Goal: Task Accomplishment & Management: Complete application form

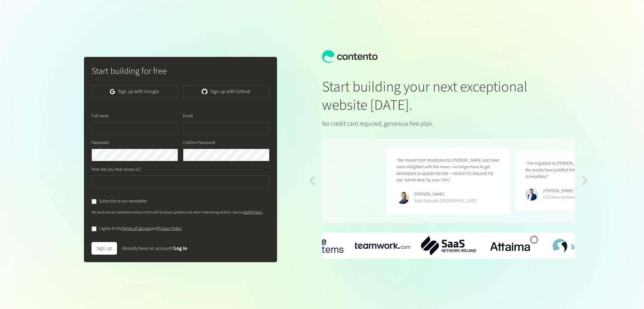
scroll to position [0, 258]
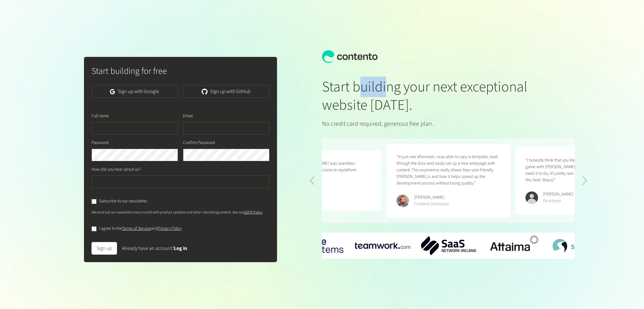
drag, startPoint x: 356, startPoint y: 94, endPoint x: 389, endPoint y: 94, distance: 33.3
click at [388, 94] on h1 "Start building your next exceptional website [DATE]." at bounding box center [427, 96] width 211 height 36
click at [389, 94] on h1 "Start building your next exceptional website [DATE]." at bounding box center [427, 96] width 211 height 36
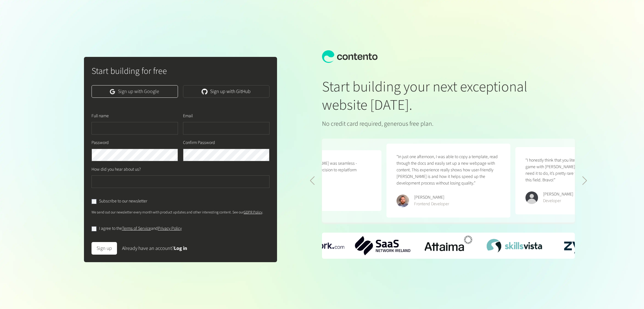
click at [126, 93] on link "Sign up with Google" at bounding box center [134, 91] width 86 height 13
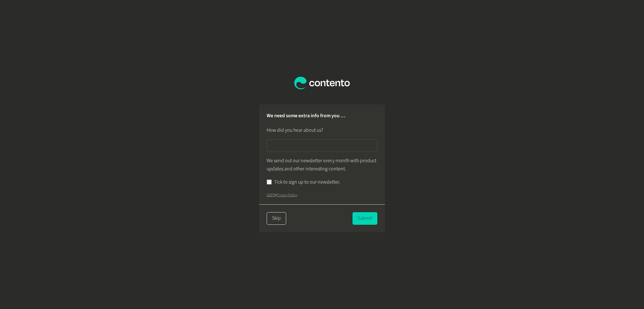
click at [282, 218] on button "Skip" at bounding box center [276, 218] width 19 height 13
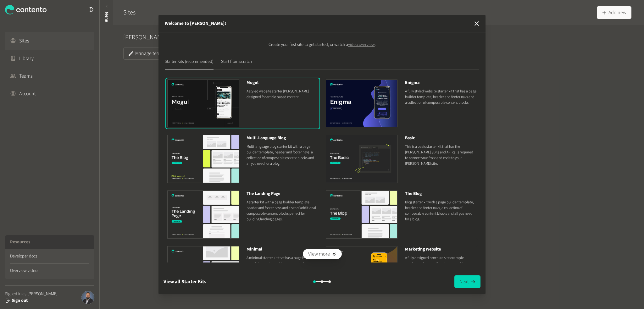
click at [292, 152] on p "Multi language blog starter kit with a page builder template, header and footer…" at bounding box center [282, 155] width 72 height 23
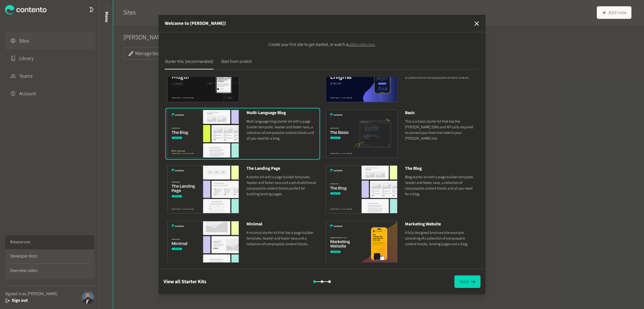
scroll to position [32, 0]
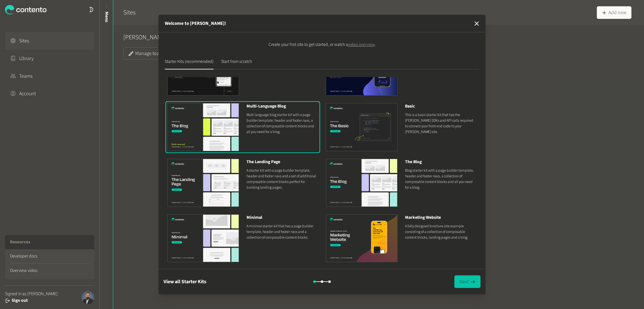
click at [466, 282] on button "Next" at bounding box center [467, 281] width 26 height 13
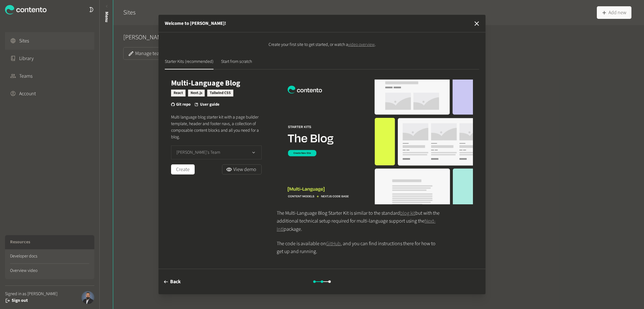
click at [206, 149] on button "[PERSON_NAME]'s Team" at bounding box center [216, 153] width 91 height 14
click at [214, 151] on button "[PERSON_NAME]'s Team" at bounding box center [216, 153] width 91 height 14
click at [254, 171] on link "View demo" at bounding box center [242, 169] width 40 height 10
click at [241, 58] on div "Create your first site to get started, or watch a video overview . Starter Kits…" at bounding box center [321, 150] width 327 height 236
click at [244, 61] on button "Start from scratch" at bounding box center [236, 63] width 31 height 11
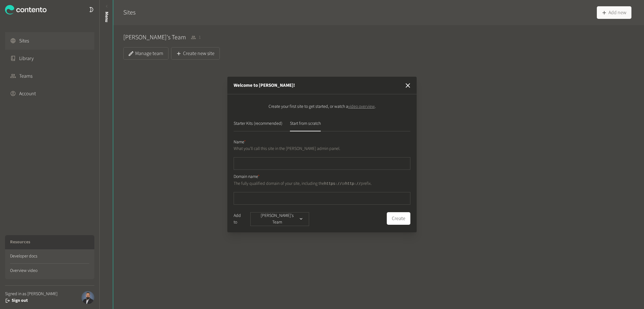
click at [321, 165] on input "text" at bounding box center [322, 163] width 177 height 13
type input "******"
type input "*"
type input "**********"
click at [387, 212] on button "Create" at bounding box center [399, 218] width 24 height 13
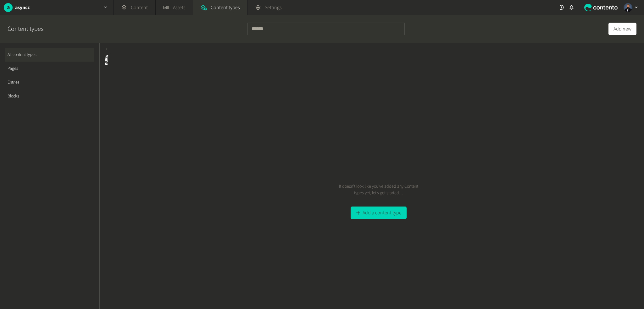
click at [32, 65] on link "Pages" at bounding box center [49, 69] width 89 height 14
click at [54, 55] on link "All content types" at bounding box center [49, 55] width 89 height 14
click at [258, 0] on link "Settings" at bounding box center [267, 7] width 41 height 15
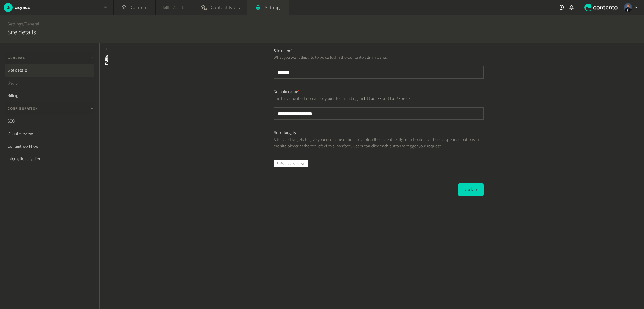
click at [156, 7] on link "Assets" at bounding box center [174, 7] width 37 height 15
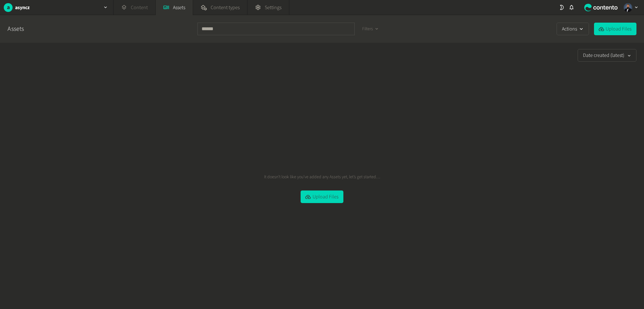
click at [132, 6] on link "Content" at bounding box center [134, 7] width 42 height 15
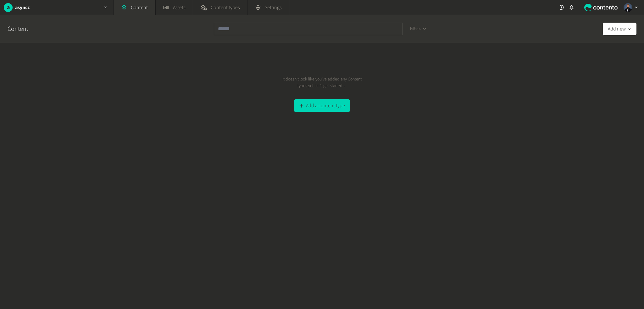
click at [592, 11] on div at bounding box center [601, 7] width 38 height 15
click at [562, 8] on icon at bounding box center [562, 7] width 6 height 6
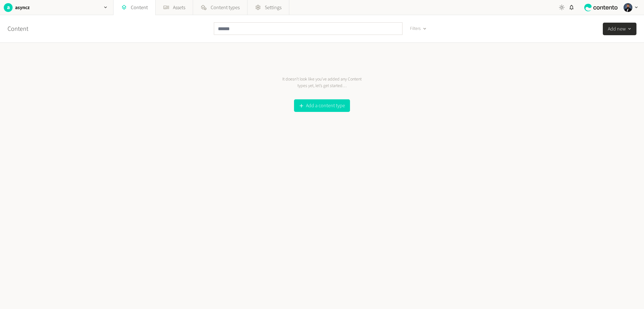
click at [562, 8] on icon at bounding box center [562, 7] width 6 height 6
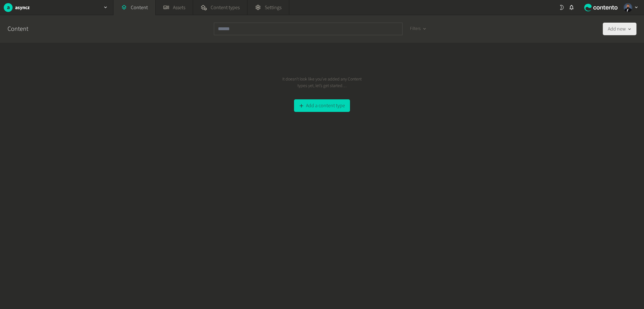
click at [623, 29] on button "Add new" at bounding box center [620, 29] width 34 height 13
click at [581, 97] on div "It doesn’t look like you’ve added any Content types yet, let’s get started… Add…" at bounding box center [322, 176] width 644 height 266
click at [619, 26] on button "Add new" at bounding box center [620, 29] width 34 height 13
click at [607, 45] on input "text" at bounding box center [601, 46] width 70 height 15
type input "****"
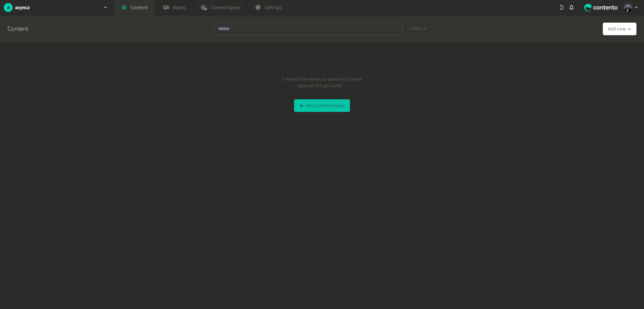
click at [310, 112] on button "Add a content type" at bounding box center [322, 105] width 56 height 13
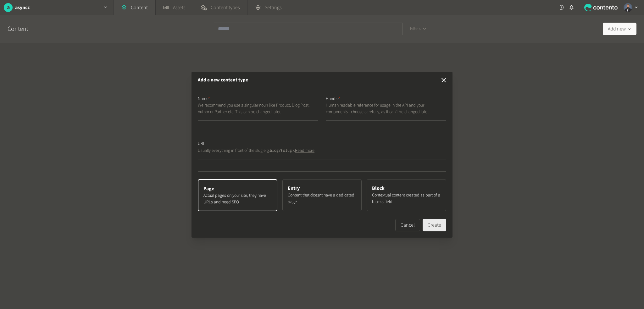
click at [437, 225] on button "Create" at bounding box center [434, 225] width 24 height 13
type input "*"
type input "**"
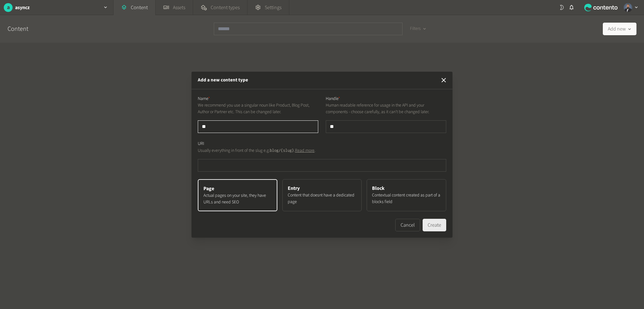
type input "***"
type input "****"
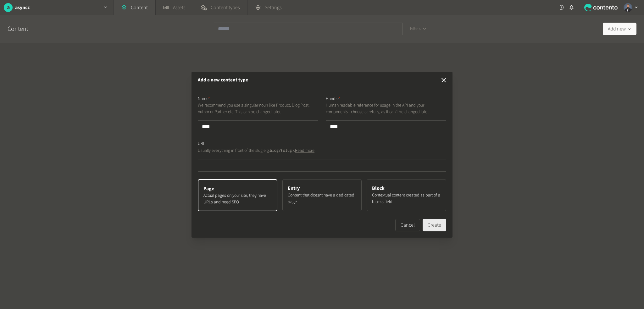
click at [437, 225] on button "Create" at bounding box center [434, 225] width 24 height 13
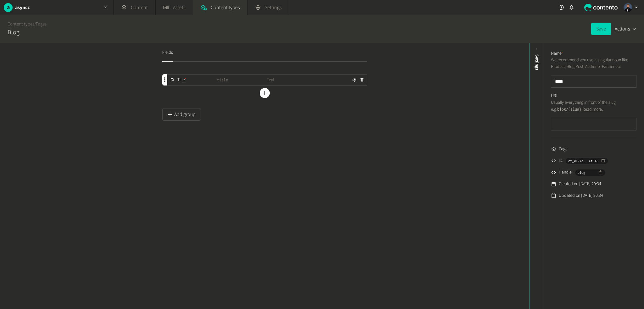
click at [278, 81] on span "Text" at bounding box center [292, 80] width 50 height 7
click at [604, 35] on button "Save" at bounding box center [601, 29] width 20 height 13
click at [627, 27] on button "Actions" at bounding box center [626, 29] width 22 height 13
click at [597, 48] on button "Duplicate" at bounding box center [603, 47] width 61 height 10
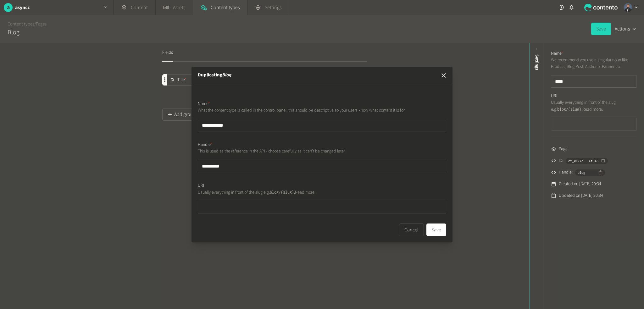
click at [444, 74] on icon "button" at bounding box center [443, 75] width 4 height 4
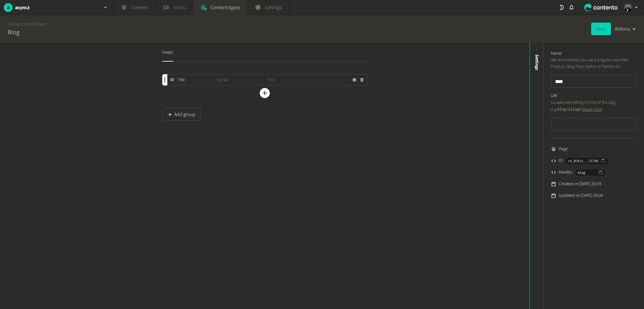
click at [185, 4] on link "Assets" at bounding box center [174, 7] width 37 height 15
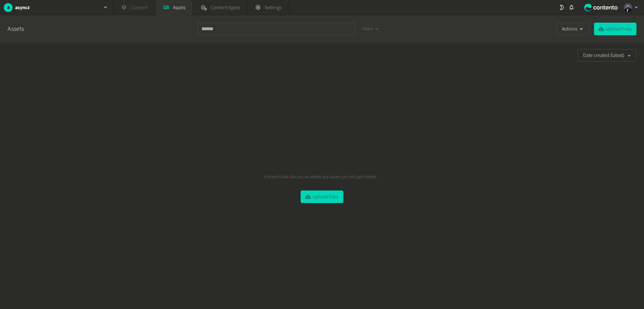
click at [134, 8] on link "Content" at bounding box center [134, 7] width 42 height 15
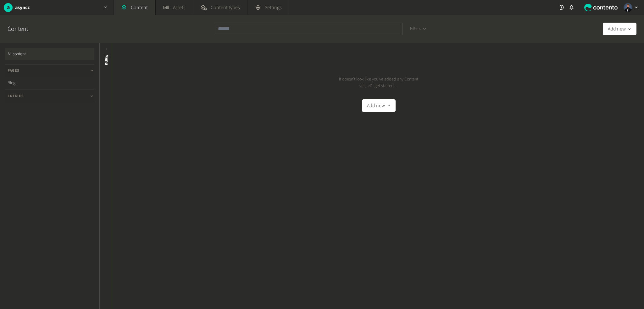
click at [36, 80] on link "Blog" at bounding box center [49, 83] width 89 height 13
click at [623, 26] on button "Add new" at bounding box center [620, 29] width 34 height 13
click at [584, 60] on li "Blog" at bounding box center [601, 61] width 70 height 13
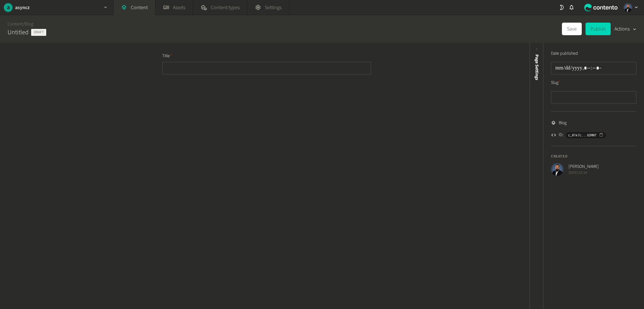
click at [25, 12] on div "a asyncz" at bounding box center [56, 7] width 113 height 15
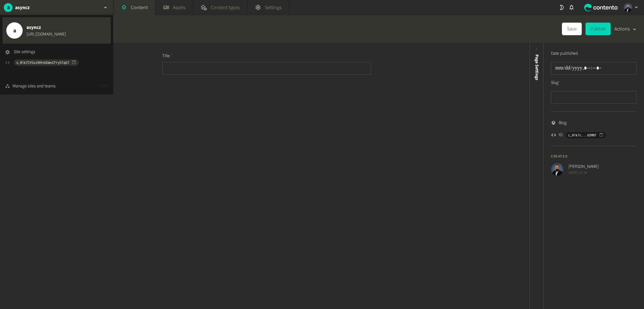
click at [33, 29] on span "asyncz" at bounding box center [46, 28] width 40 height 8
click at [10, 36] on div "a" at bounding box center [14, 30] width 16 height 16
